Goal: Task Accomplishment & Management: Manage account settings

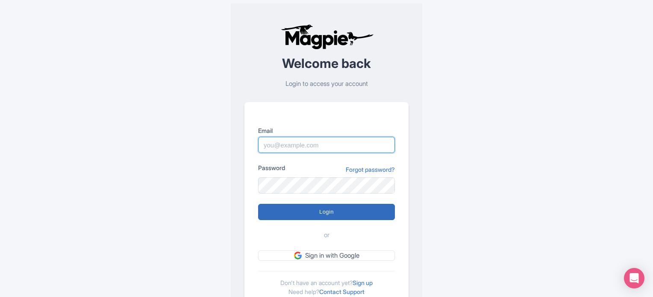
type input "Parth@ticketex.co"
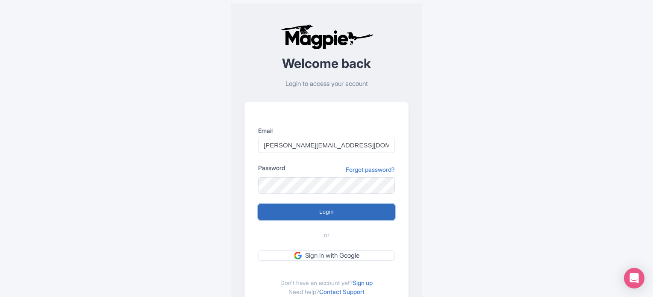
click at [331, 211] on input "Login" at bounding box center [326, 212] width 137 height 16
type input "Logging in..."
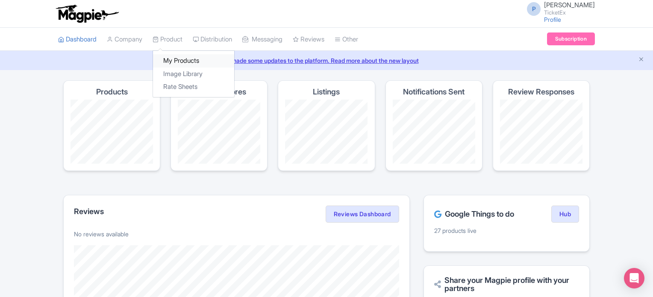
click at [176, 56] on link "My Products" at bounding box center [193, 60] width 81 height 13
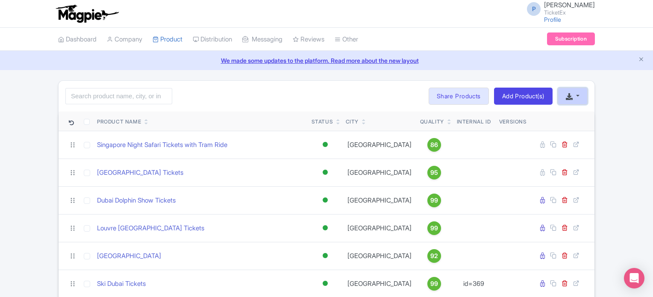
click at [576, 95] on button "button" at bounding box center [573, 96] width 30 height 17
click at [595, 128] on link "Download Product List" at bounding box center [601, 129] width 84 height 13
